Goal: Task Accomplishment & Management: Manage account settings

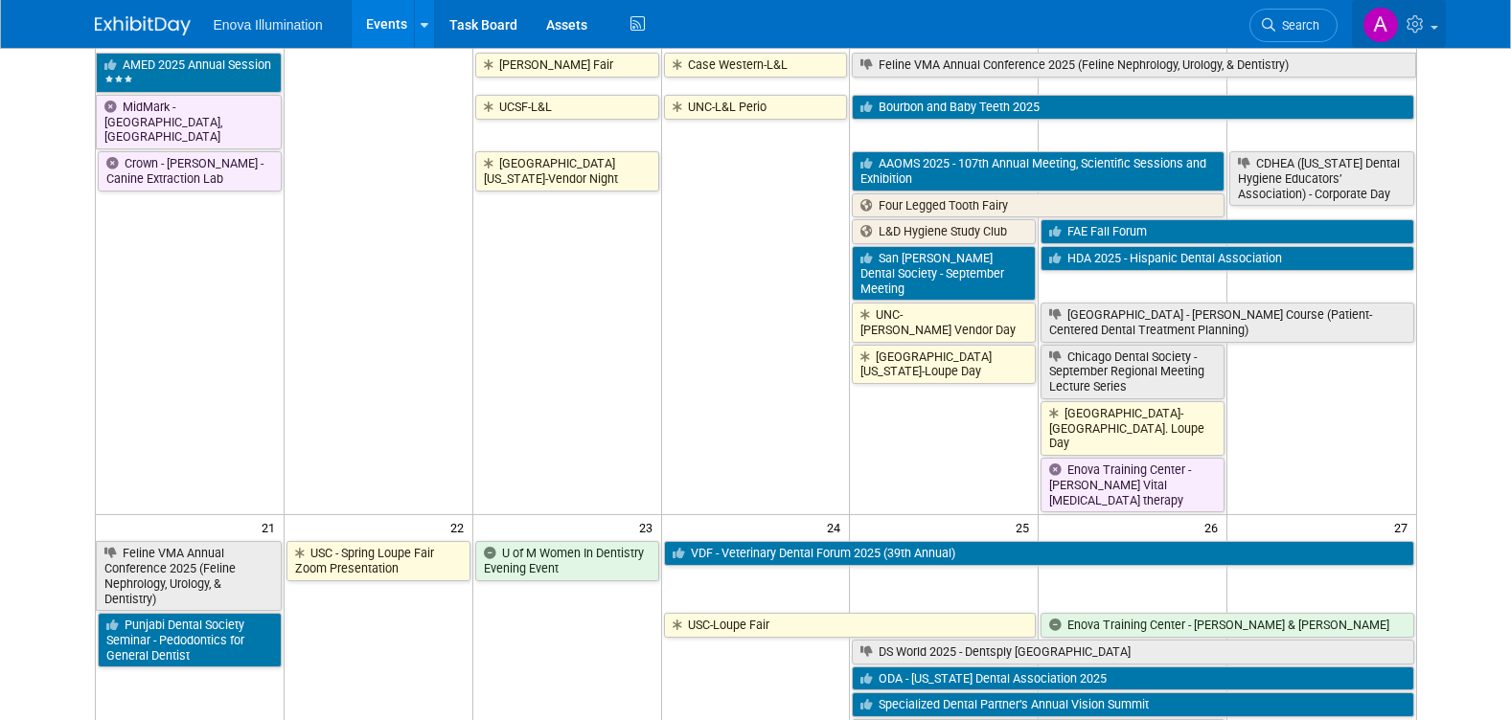
click at [1424, 27] on icon at bounding box center [1417, 23] width 22 height 17
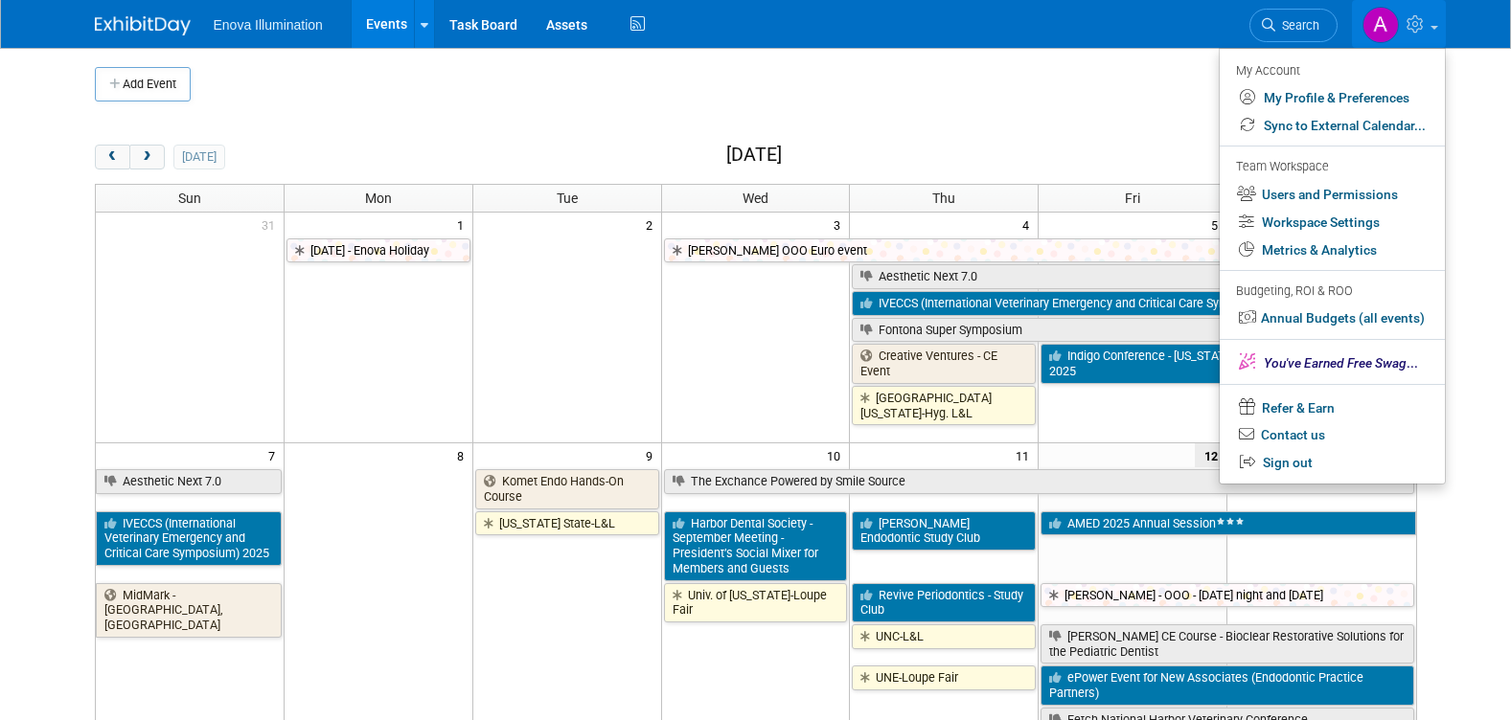
click at [1490, 311] on body "Enova Illumination Events Add Event Bulk Upload Events Shareable Event Boards R…" at bounding box center [755, 360] width 1511 height 720
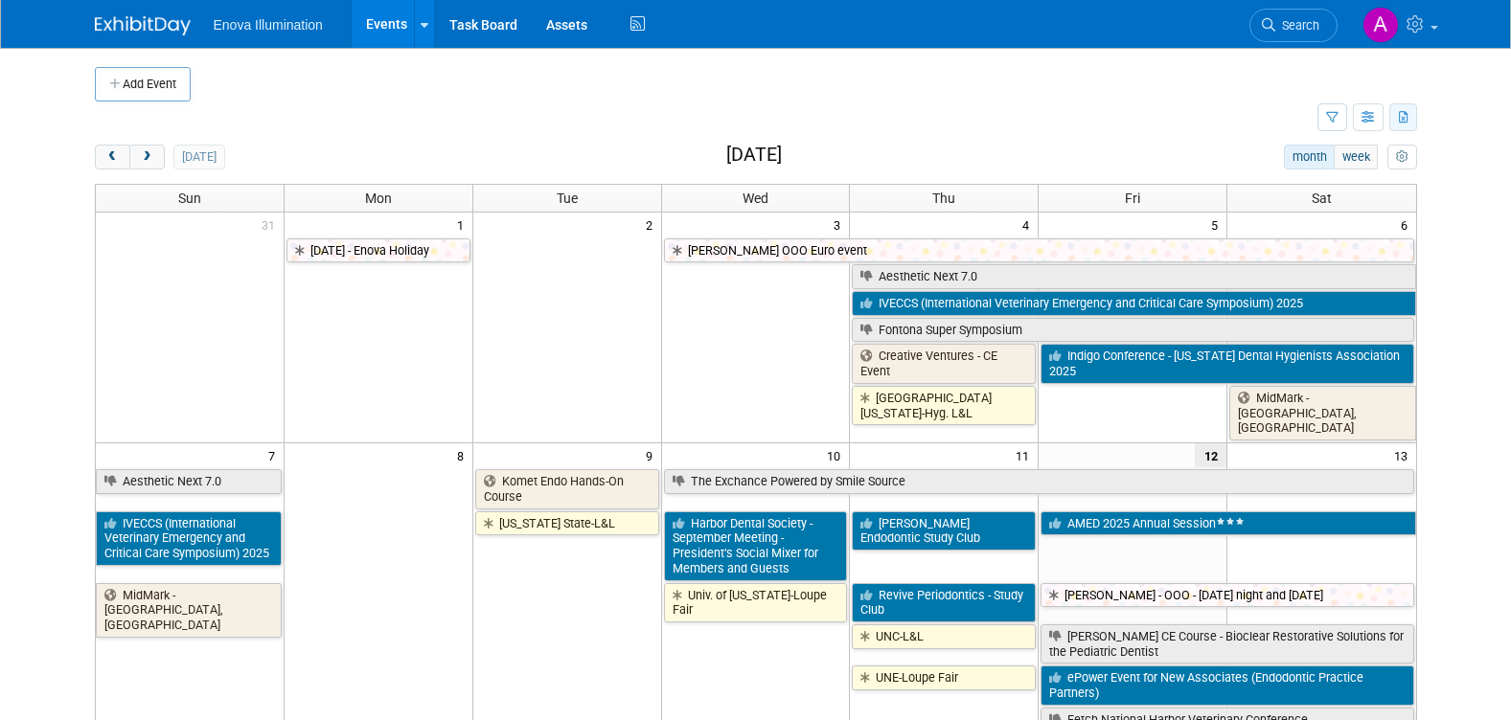
click at [1406, 121] on icon "button" at bounding box center [1404, 118] width 11 height 12
click at [1327, 174] on span "(1429 Events)" at bounding box center [1344, 178] width 72 height 13
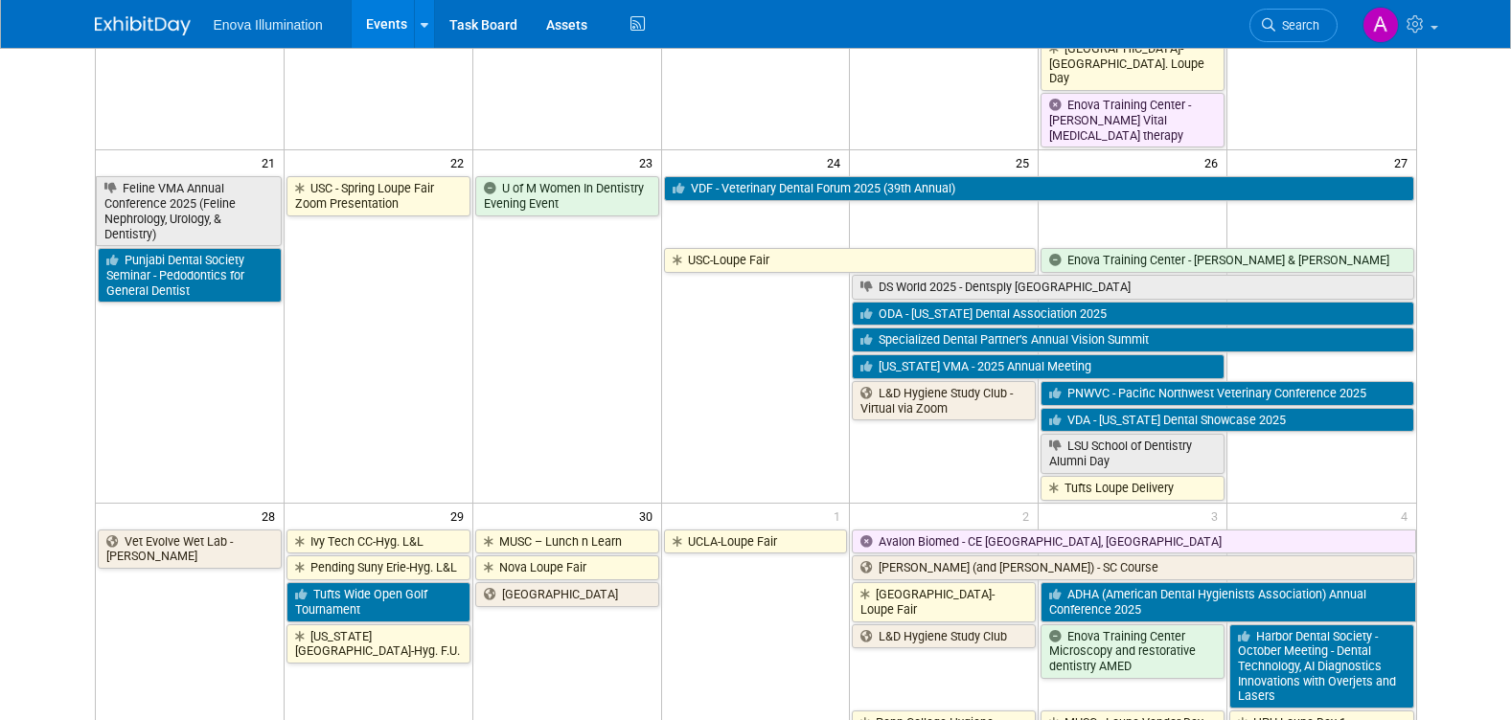
scroll to position [1341, 0]
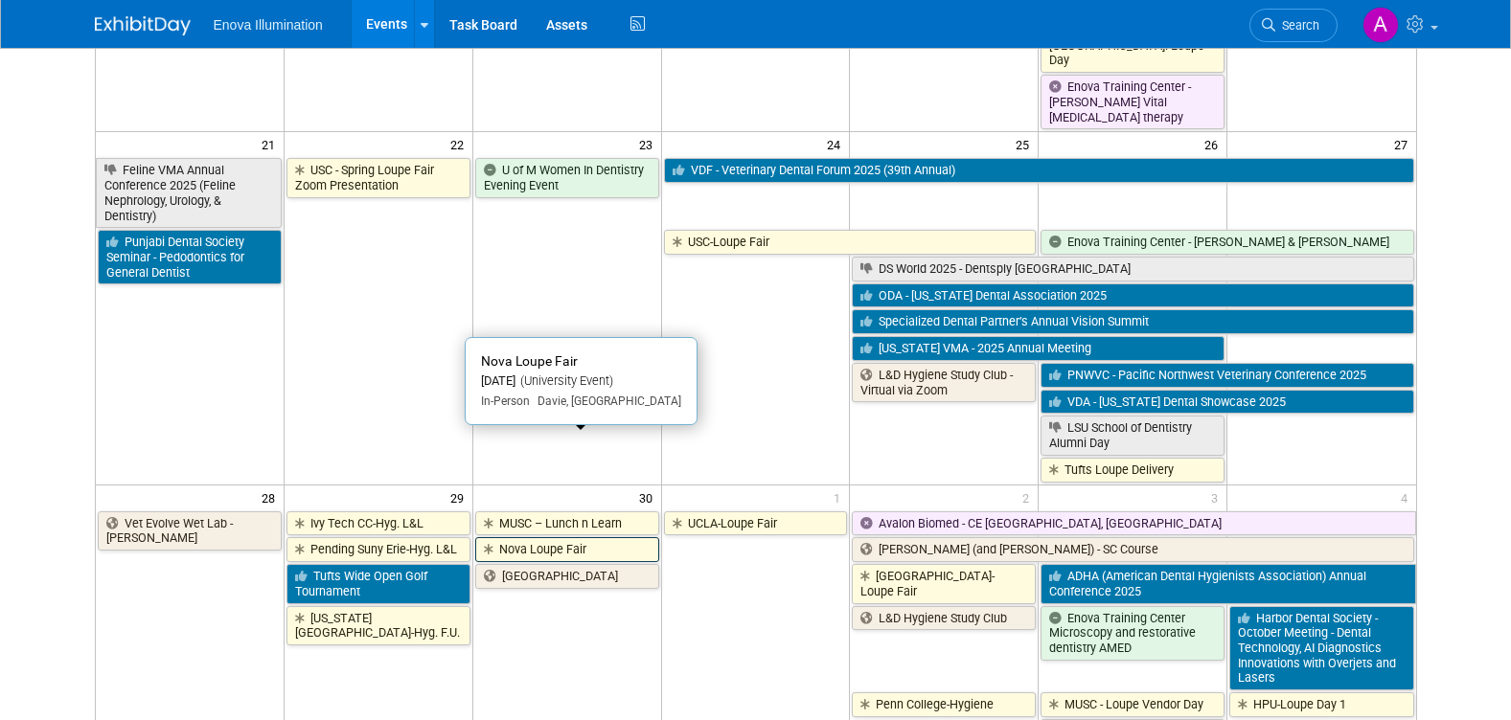
click at [531, 537] on link "Nova Loupe Fair" at bounding box center [567, 549] width 184 height 25
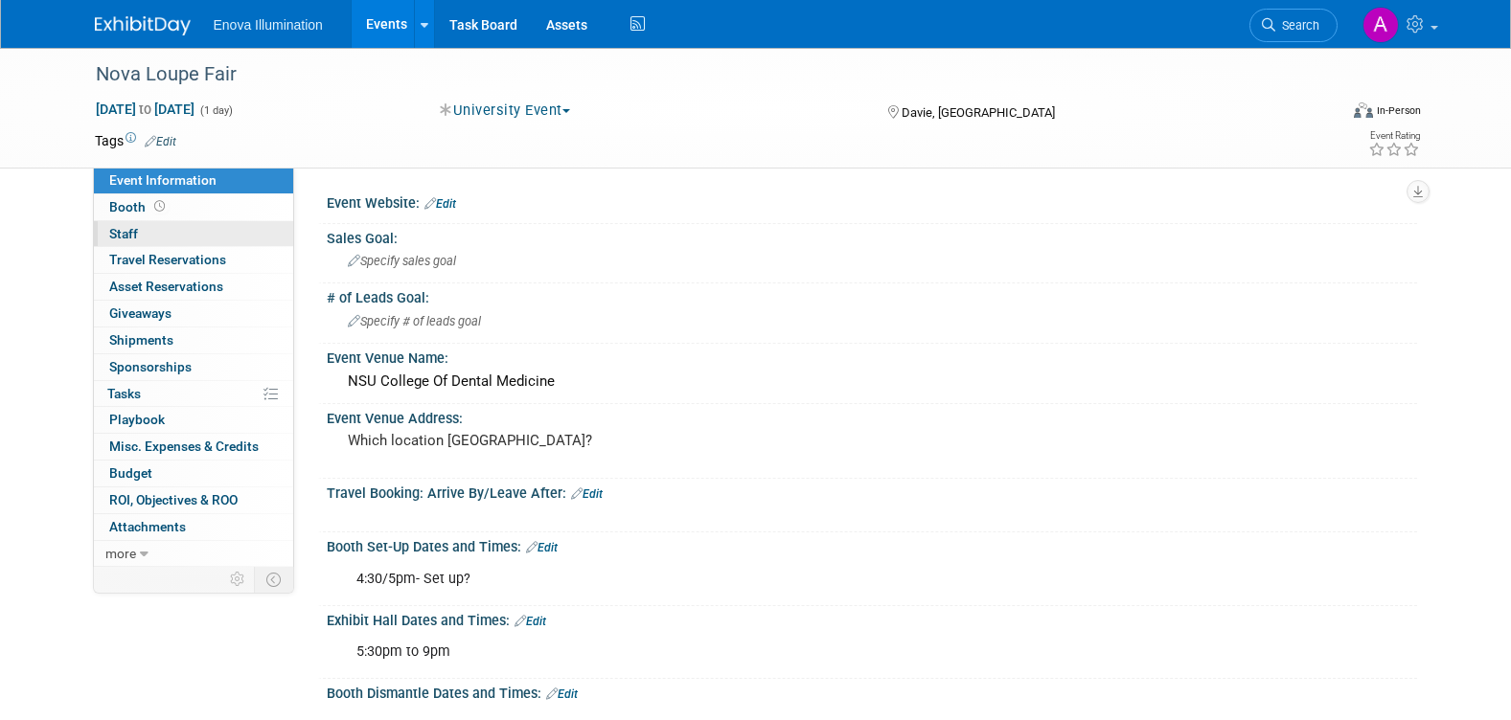
click at [187, 238] on link "0 Staff 0" at bounding box center [193, 234] width 199 height 26
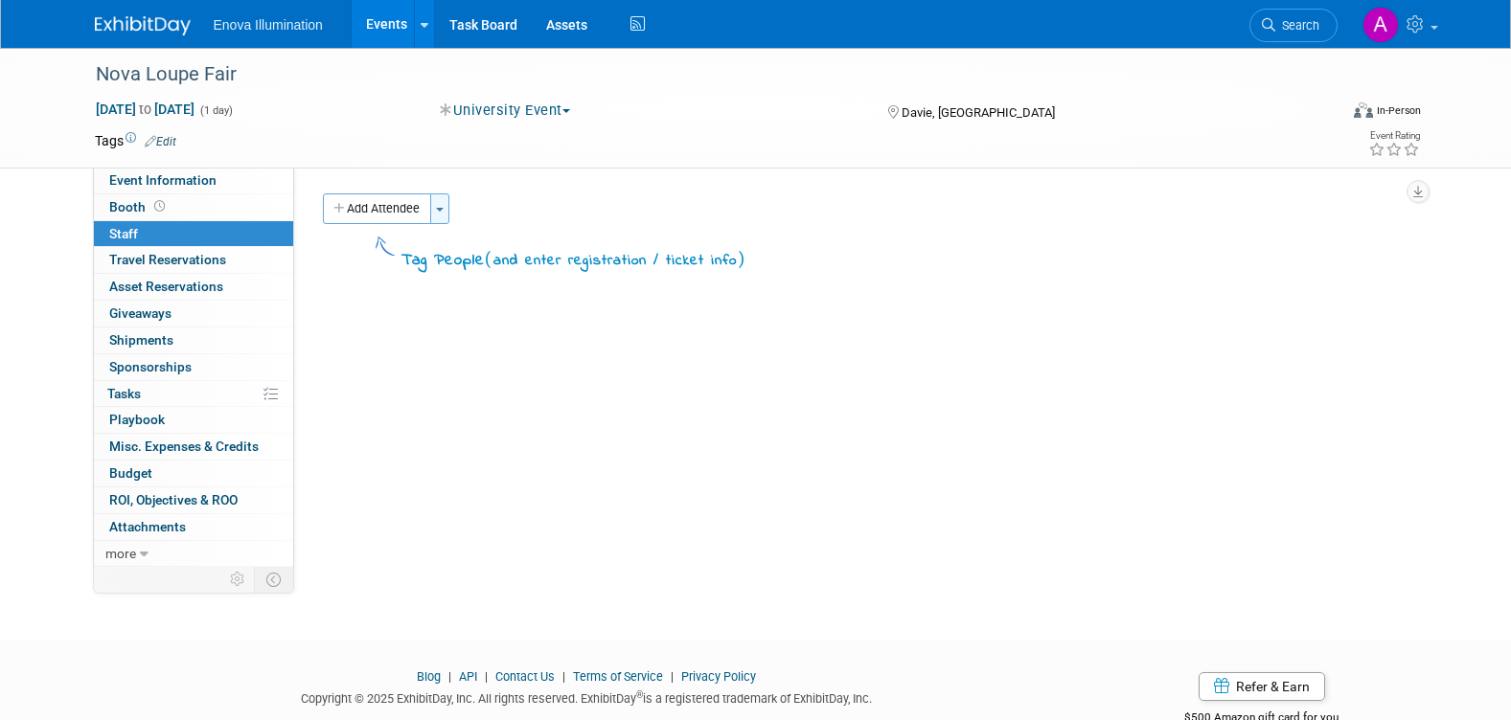
click at [444, 212] on button "Toggle Dropdown" at bounding box center [439, 208] width 19 height 31
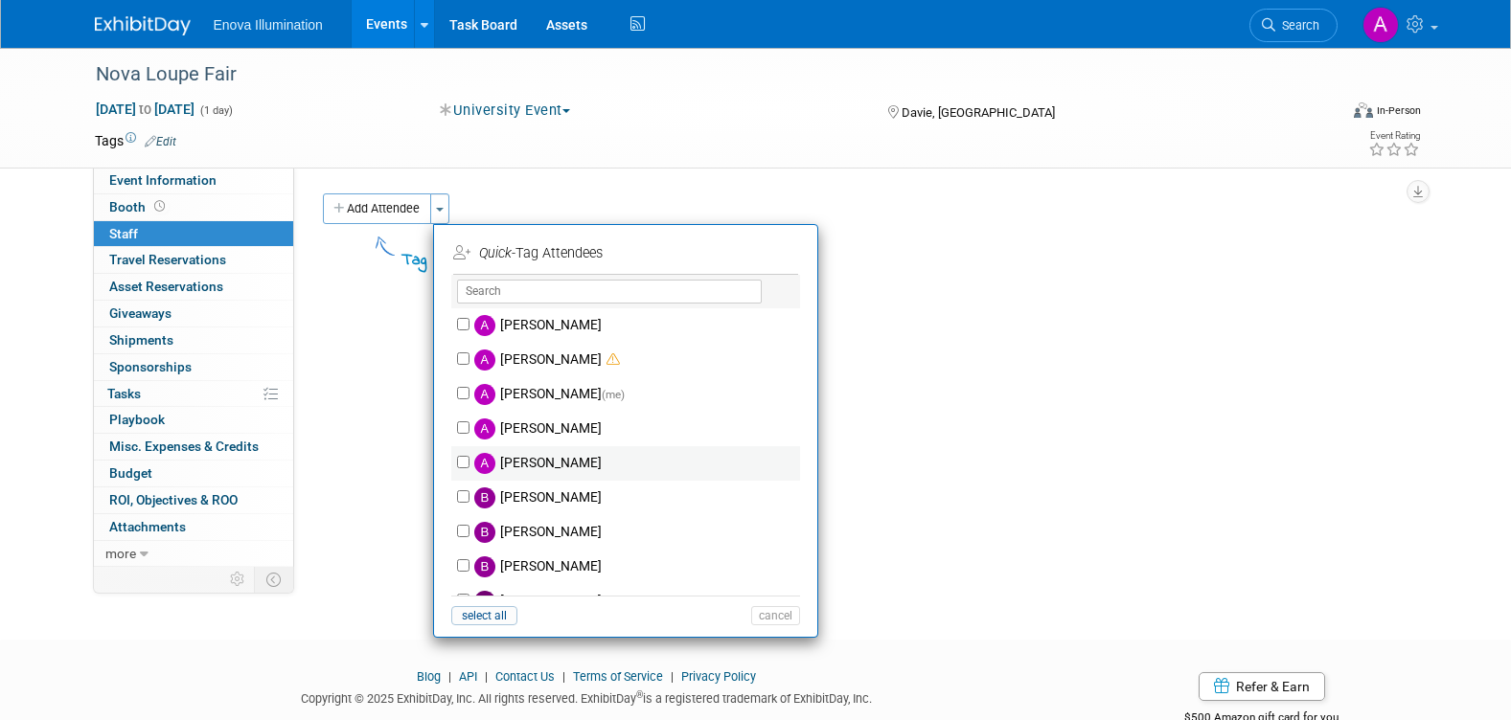
scroll to position [96, 0]
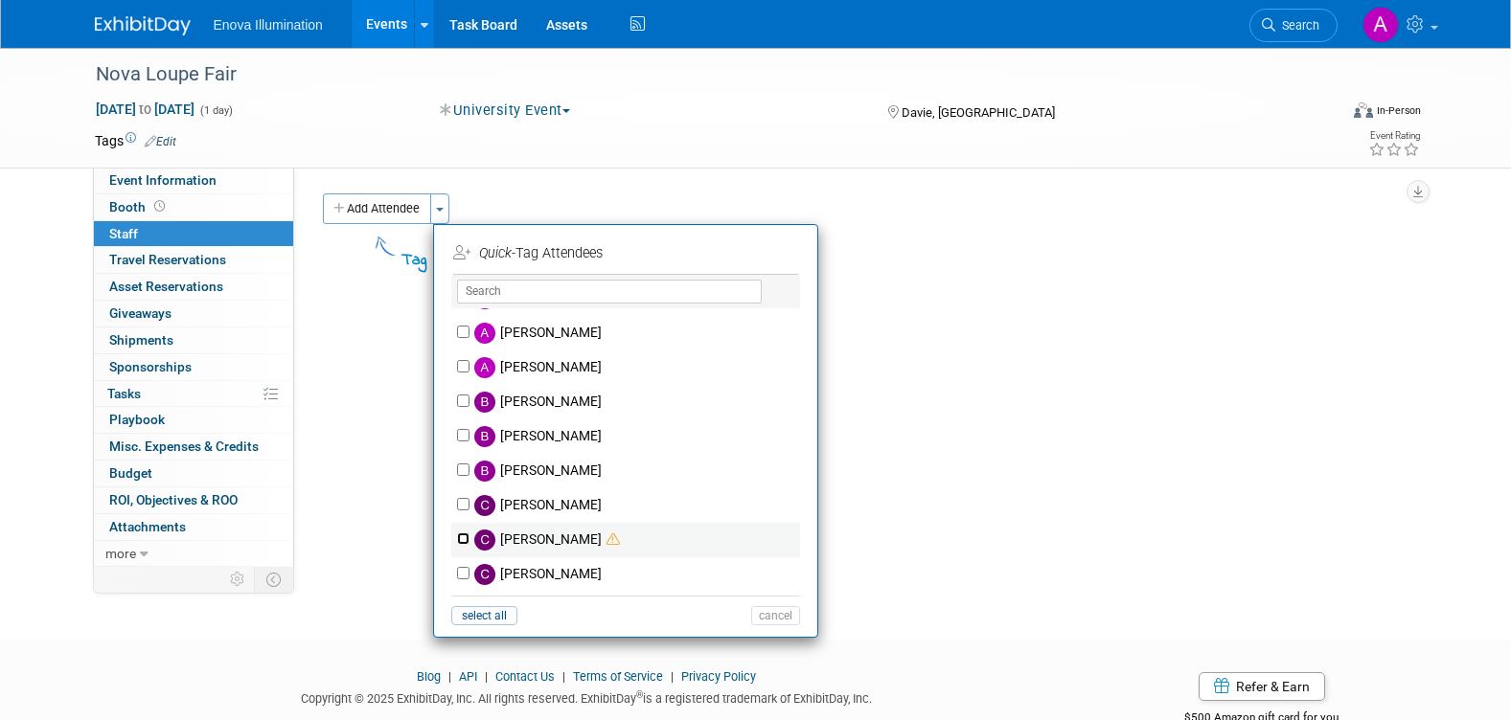
click at [463, 540] on input "Coley McClendon" at bounding box center [463, 539] width 12 height 12
checkbox input "true"
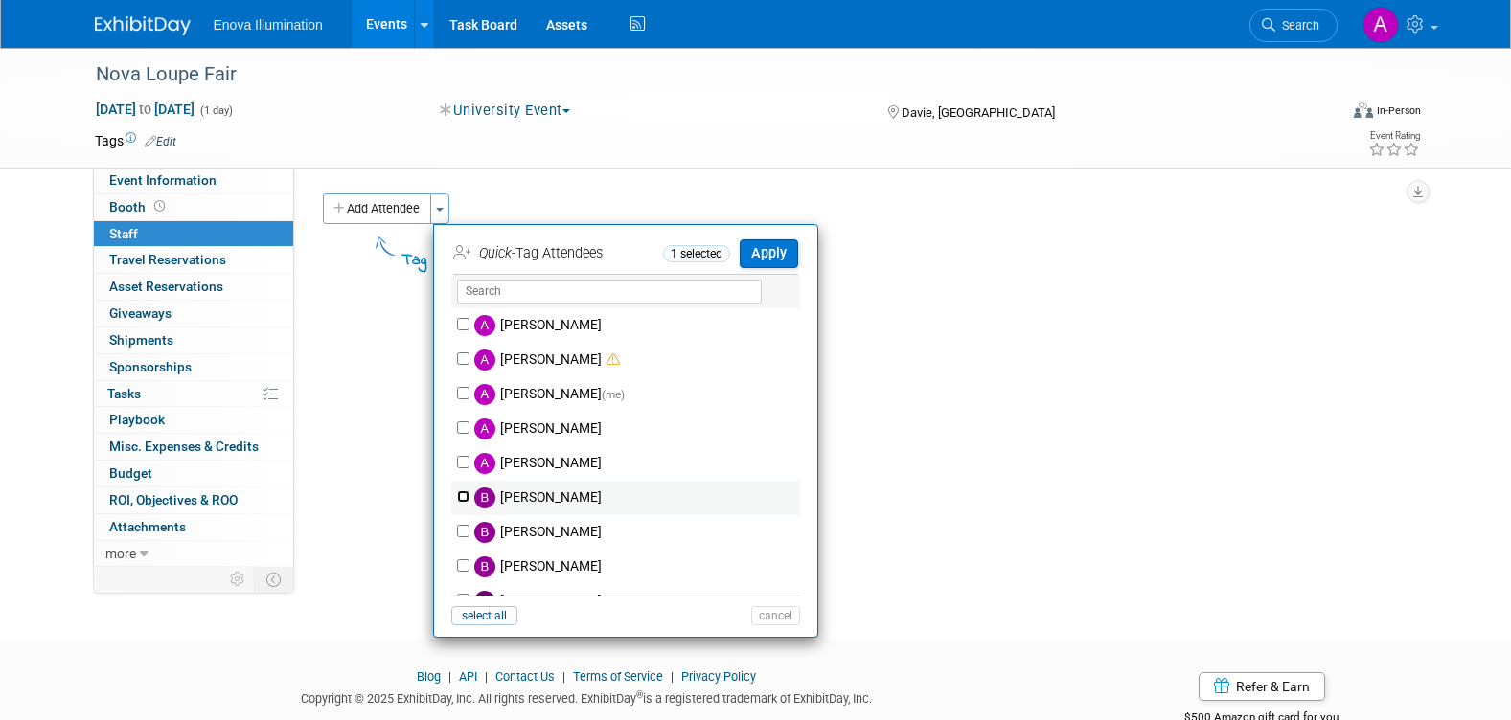
click at [465, 497] on input "Bailey Green" at bounding box center [463, 496] width 12 height 12
checkbox input "true"
click at [770, 258] on button "Apply" at bounding box center [769, 253] width 58 height 28
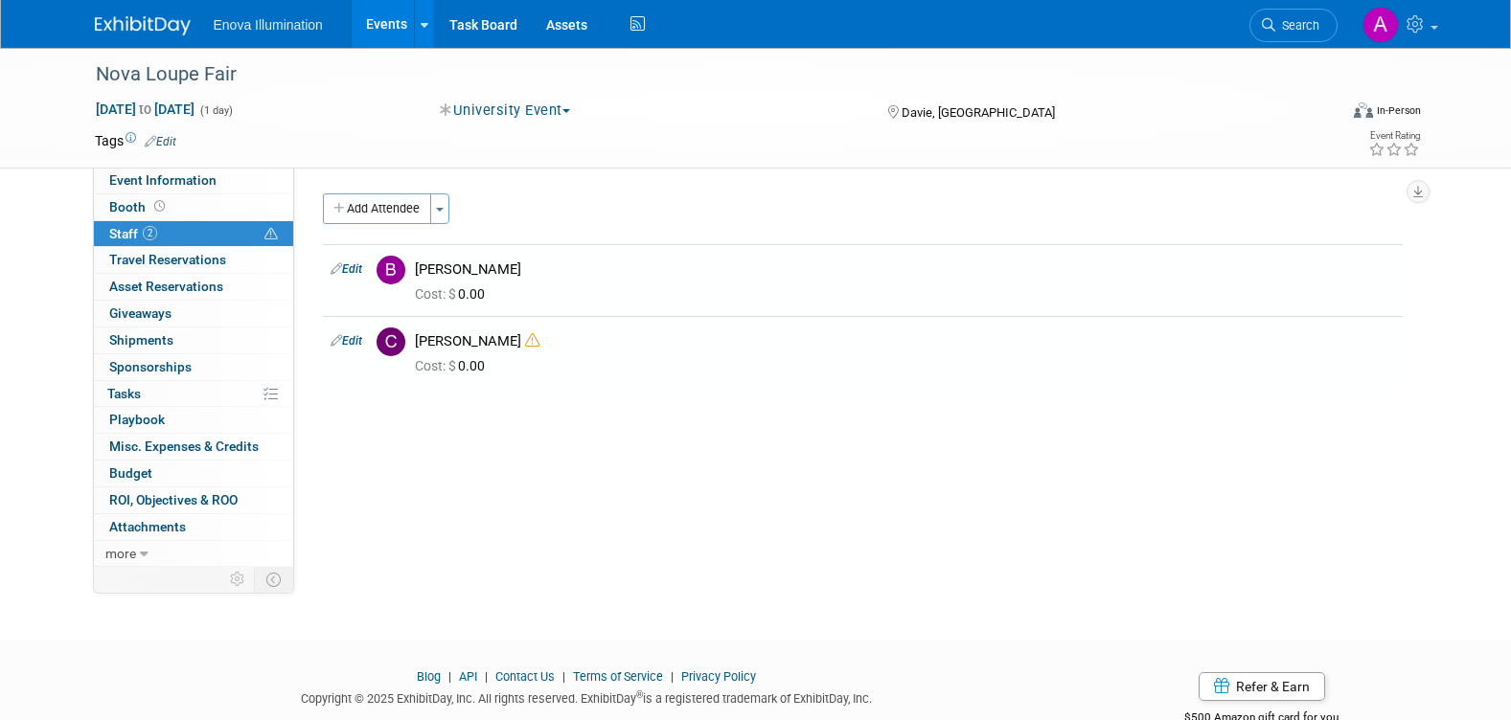
click at [145, 20] on img at bounding box center [143, 25] width 96 height 19
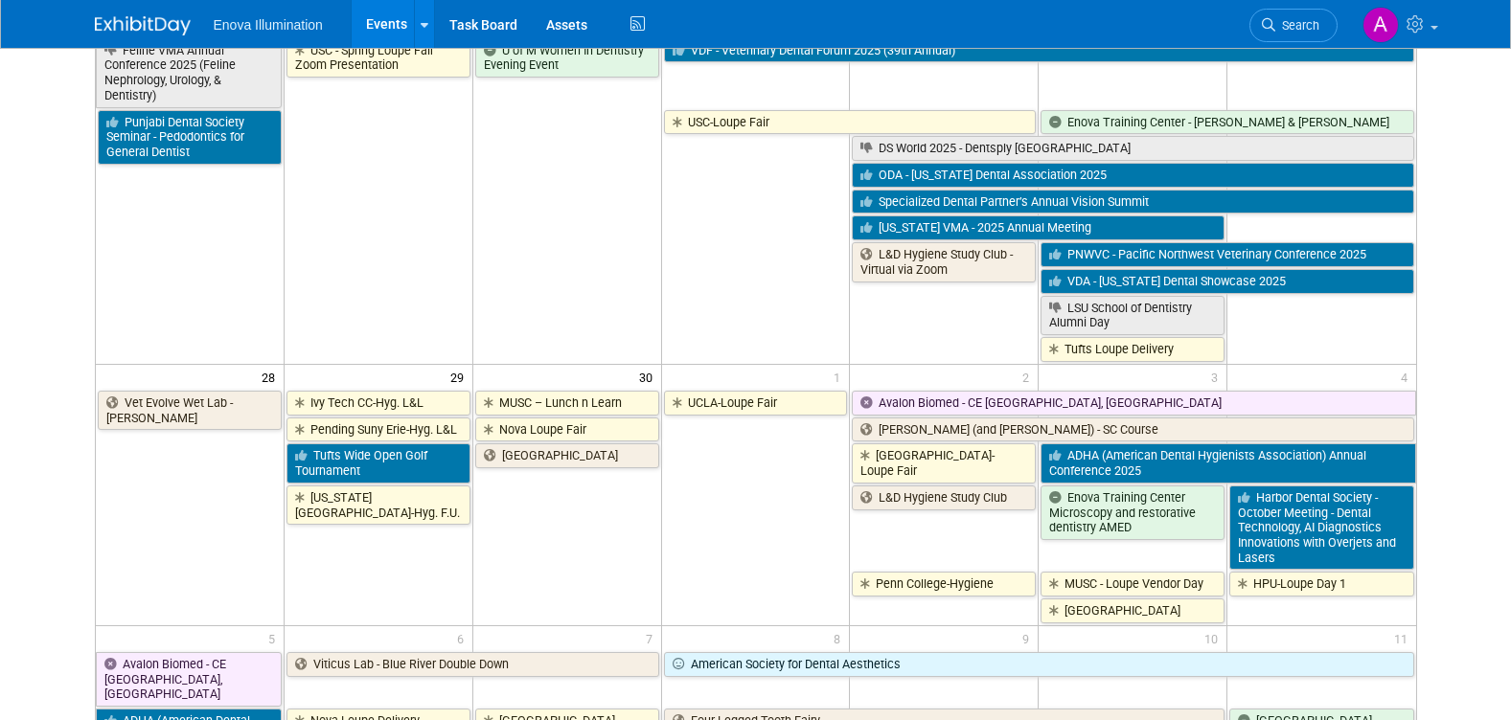
scroll to position [1533, 0]
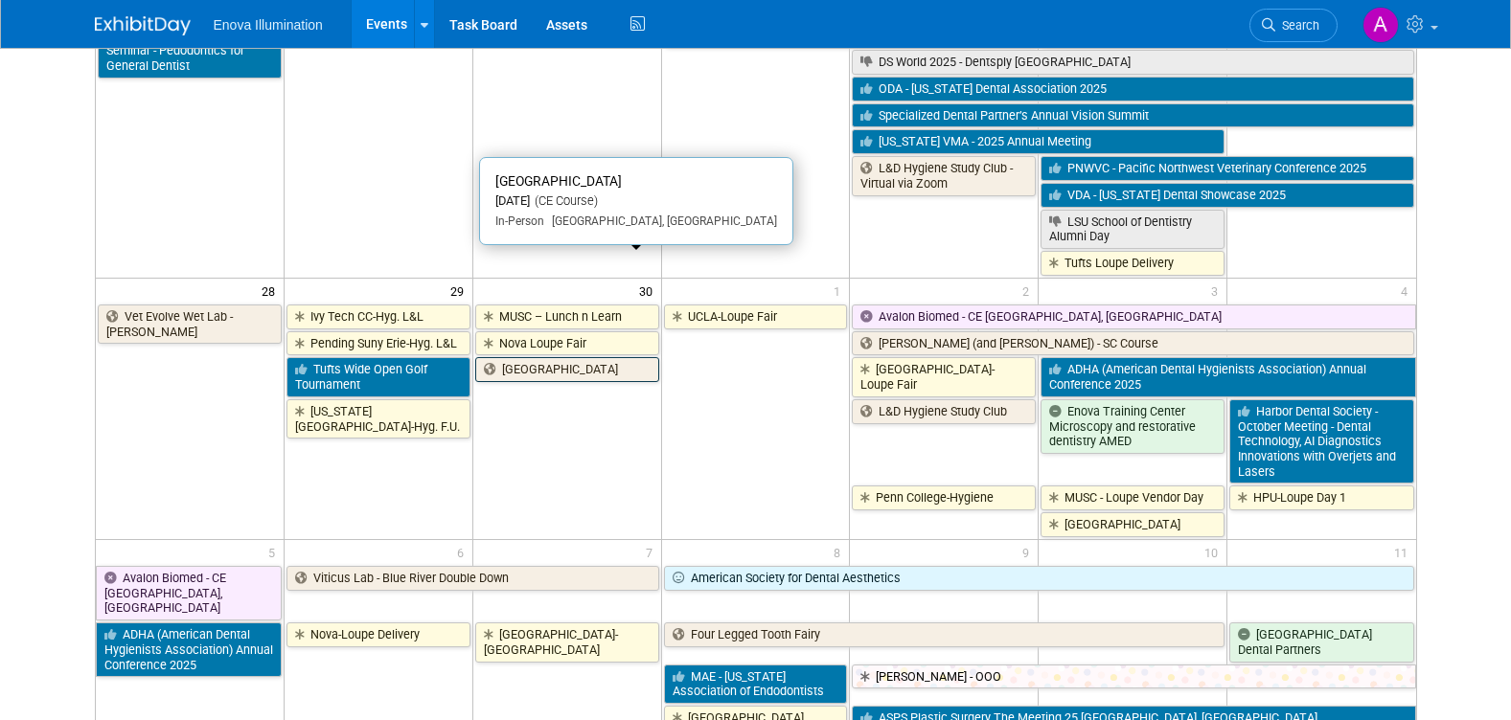
click at [582, 357] on link "[GEOGRAPHIC_DATA]" at bounding box center [567, 369] width 184 height 25
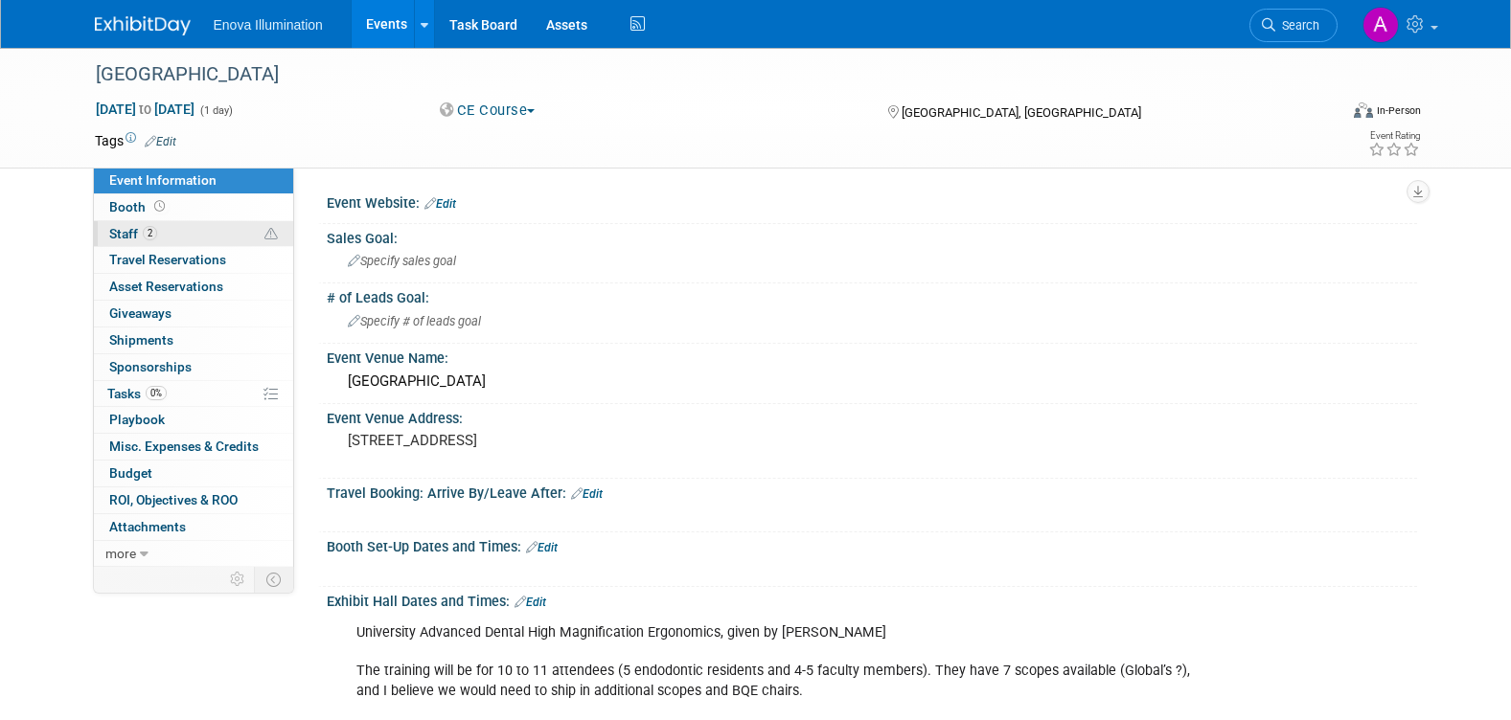
click at [190, 236] on link "2 Staff 2" at bounding box center [193, 234] width 199 height 26
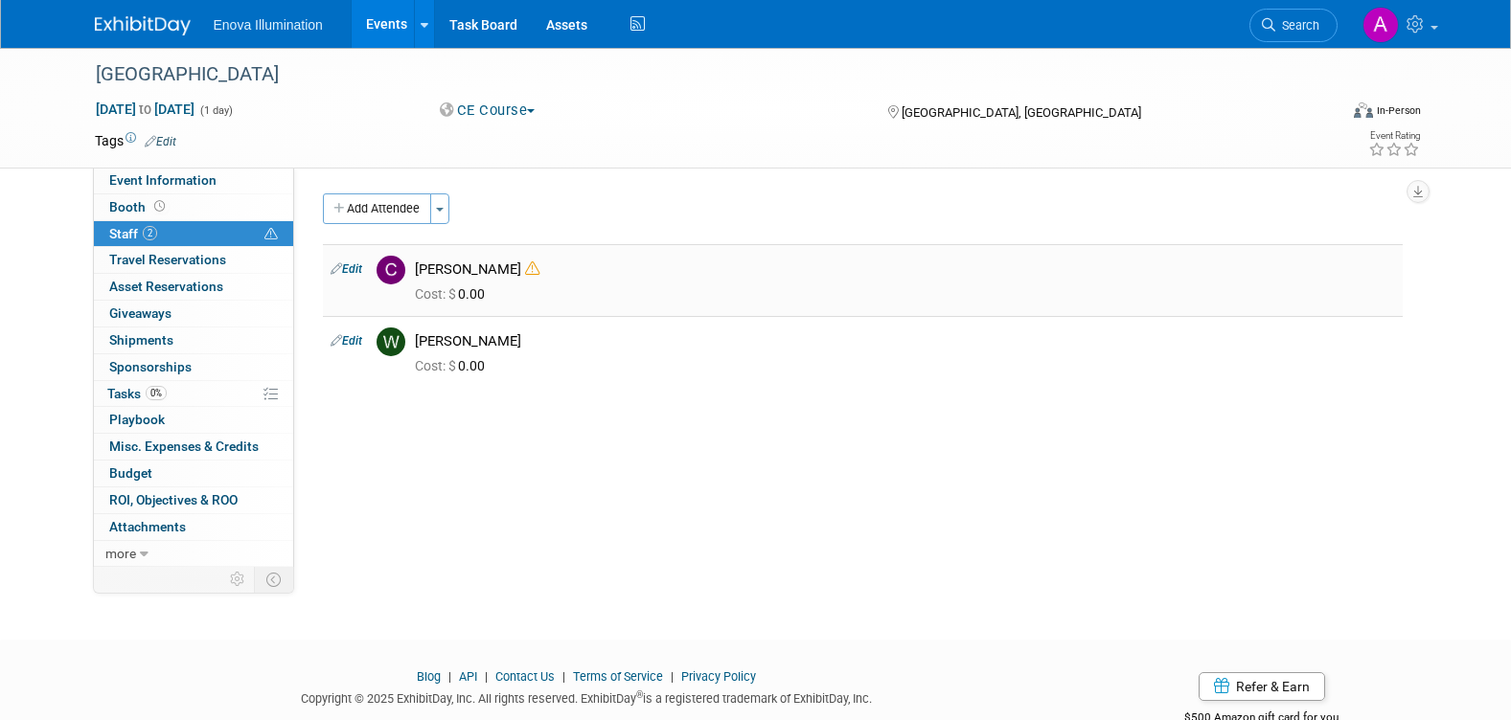
click at [354, 268] on link "Edit" at bounding box center [346, 268] width 32 height 13
select select "875cea12-3115-4a68-bacb-82929270209a"
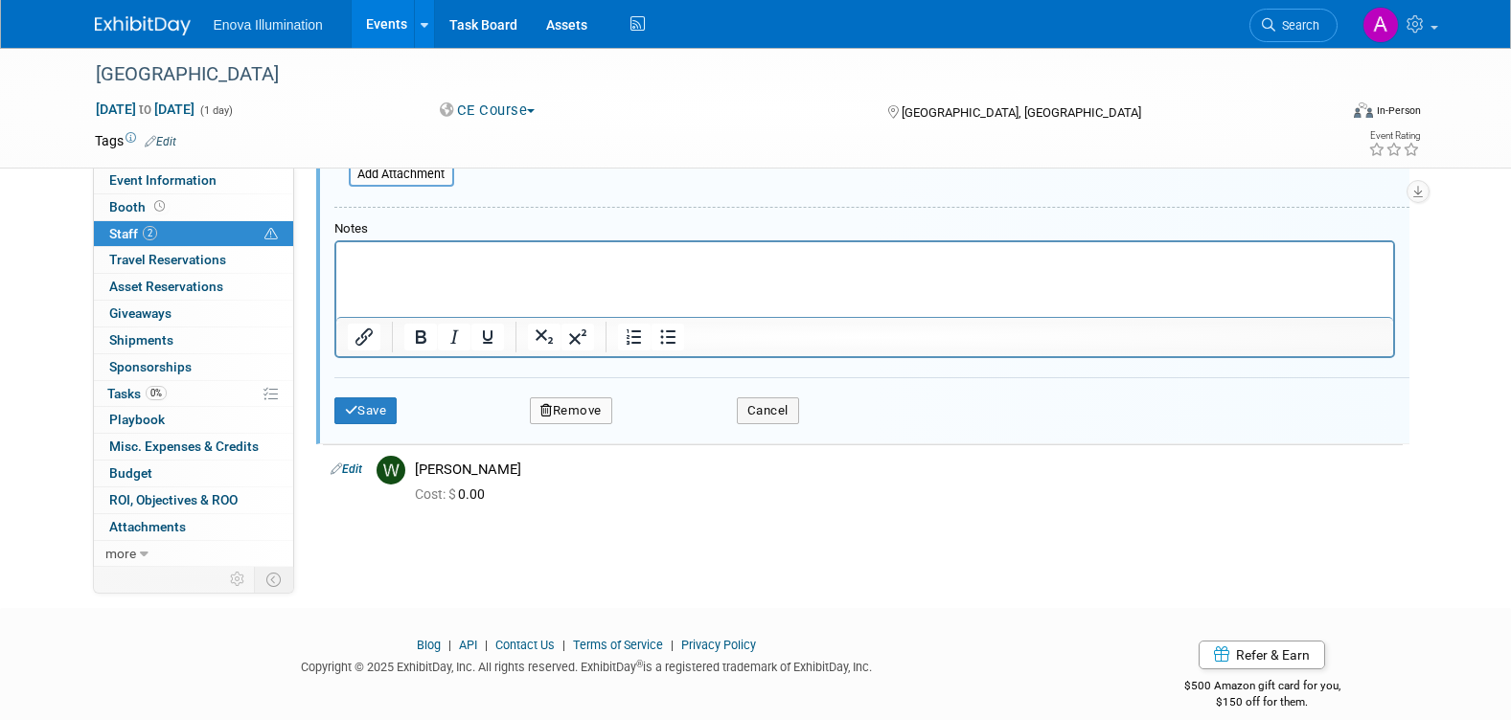
scroll to position [580, 0]
click at [587, 415] on button "Remove" at bounding box center [571, 410] width 82 height 27
click at [690, 426] on link "Yes" at bounding box center [676, 426] width 56 height 31
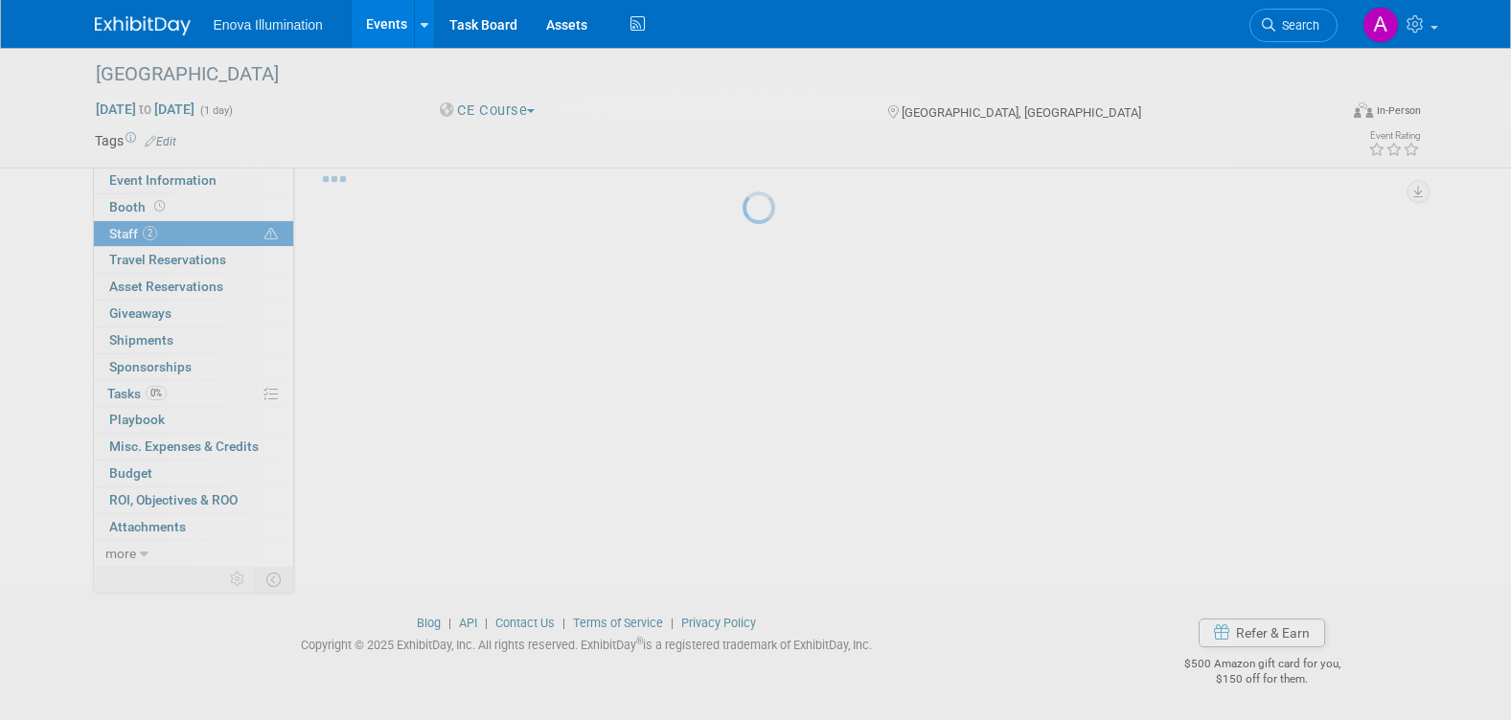
scroll to position [54, 0]
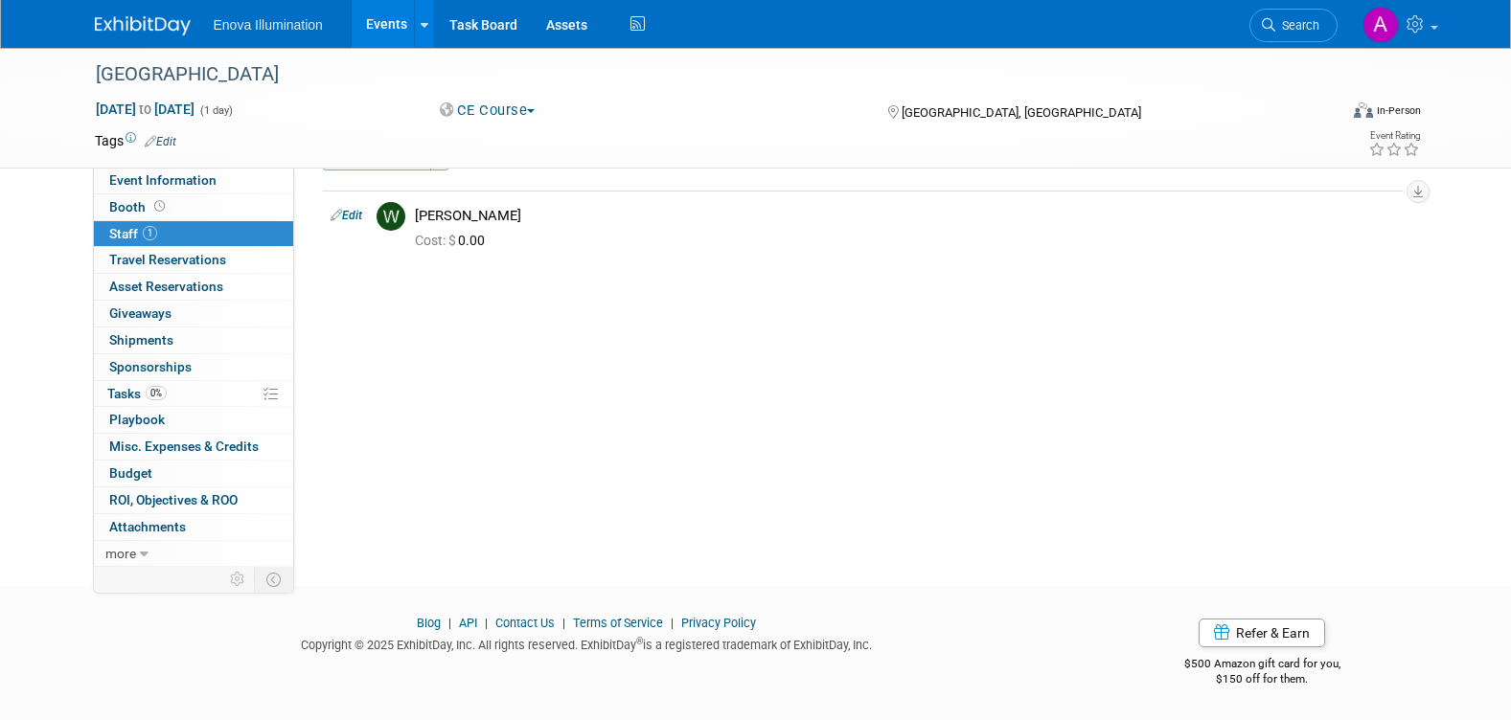
click at [144, 16] on img at bounding box center [143, 25] width 96 height 19
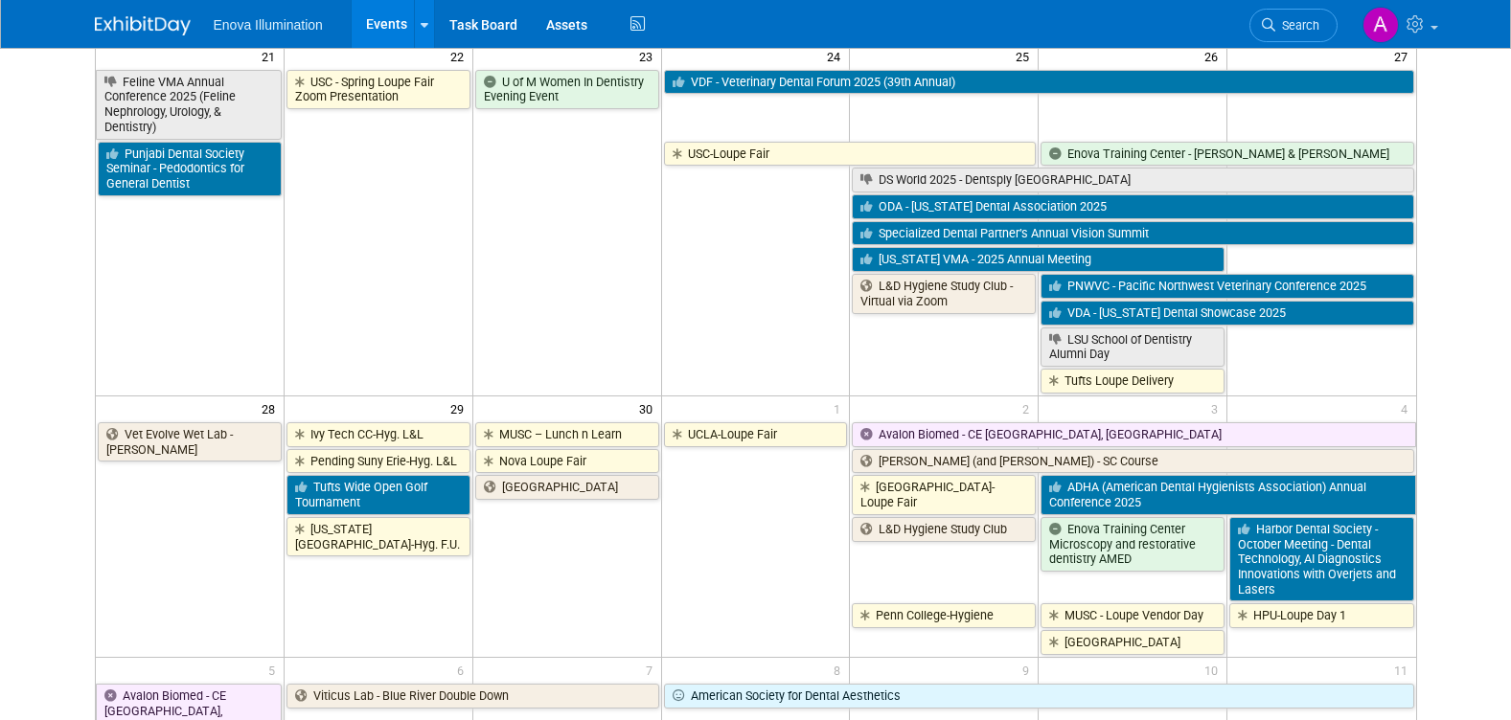
scroll to position [1360, 0]
